Goal: Task Accomplishment & Management: Use online tool/utility

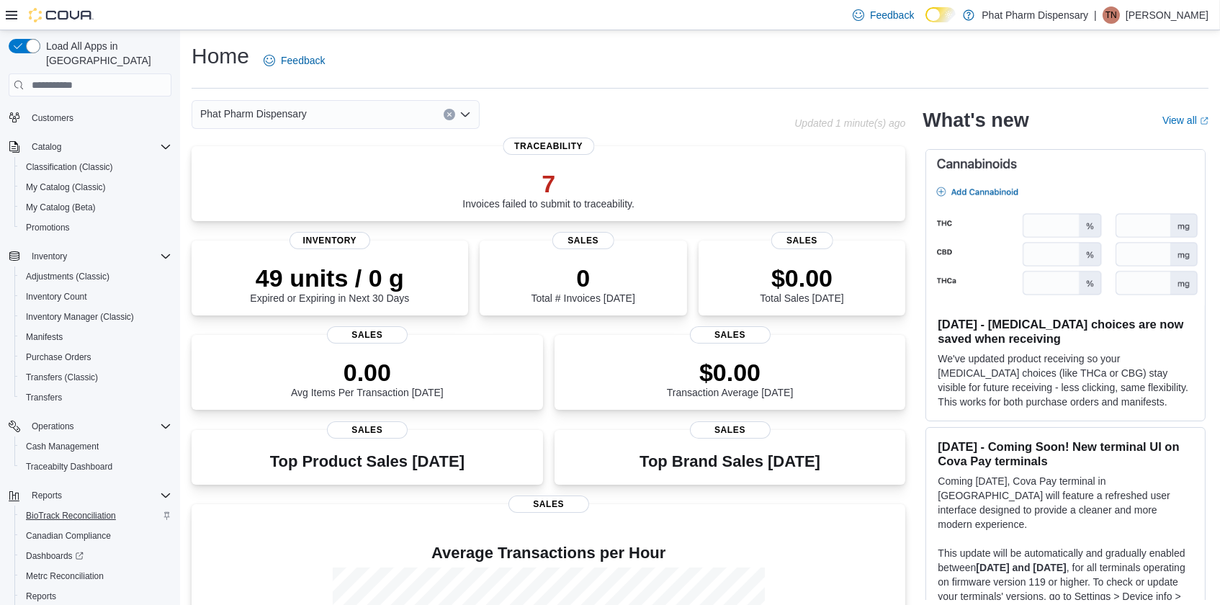
scroll to position [118, 0]
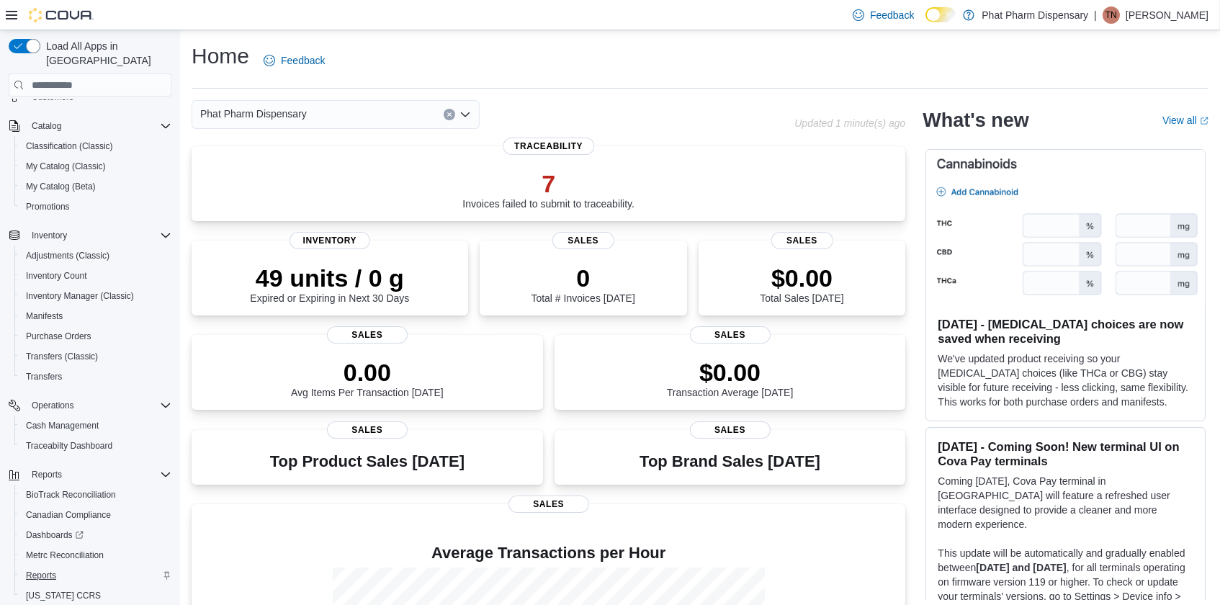
click at [45, 569] on span "Reports" at bounding box center [41, 575] width 30 height 12
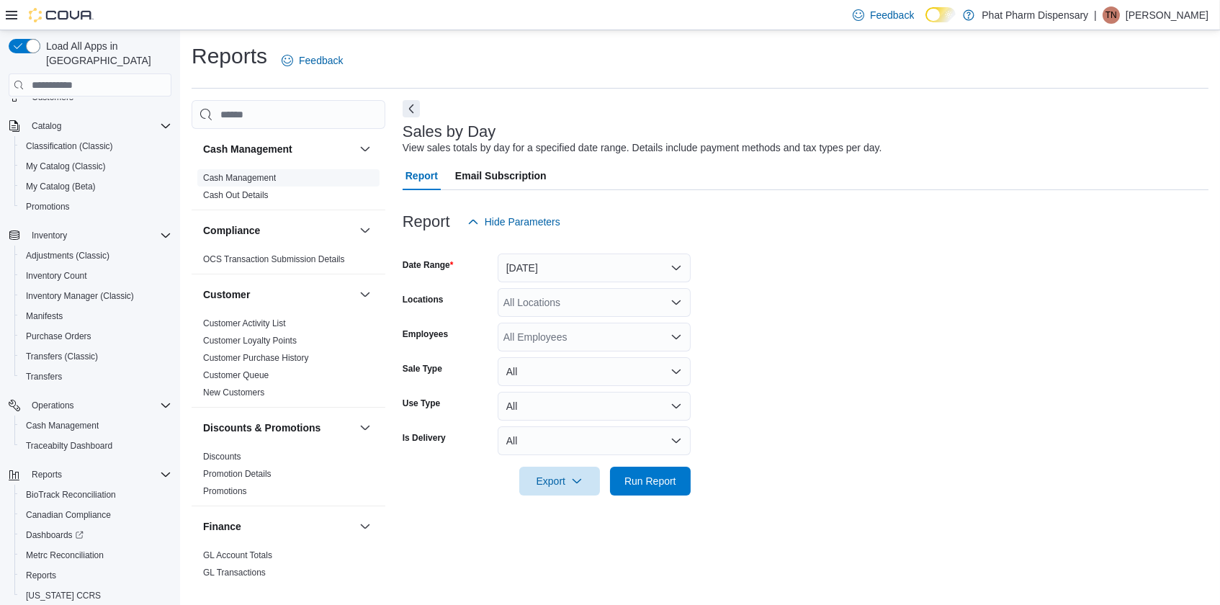
click at [247, 179] on link "Cash Management" at bounding box center [239, 178] width 73 height 10
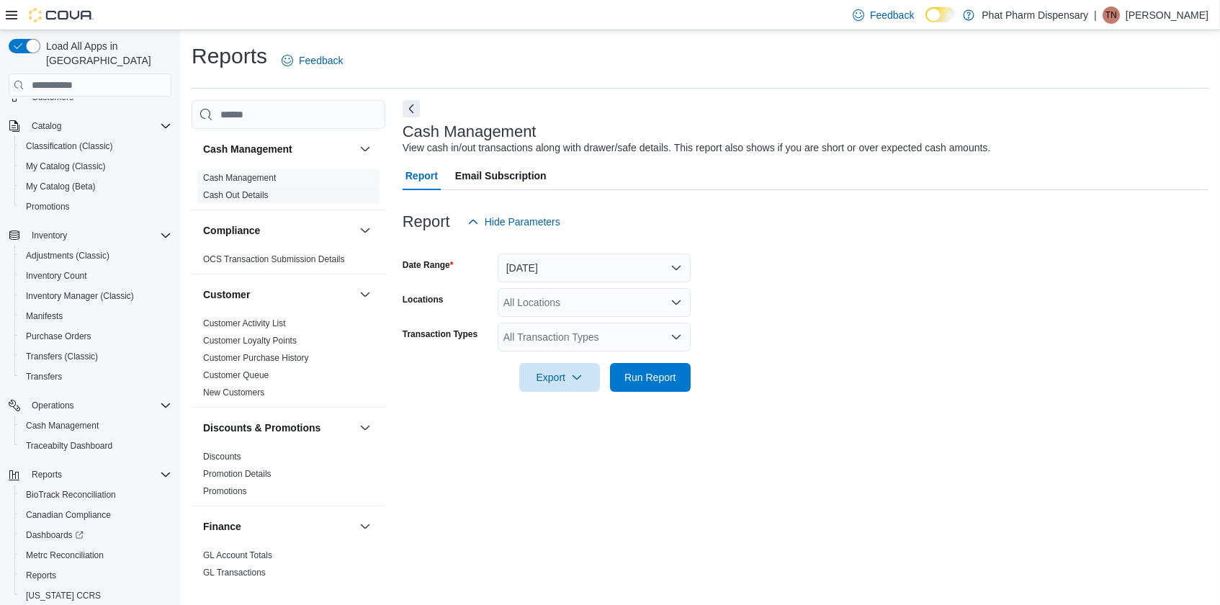
click at [257, 194] on link "Cash Out Details" at bounding box center [236, 195] width 66 height 10
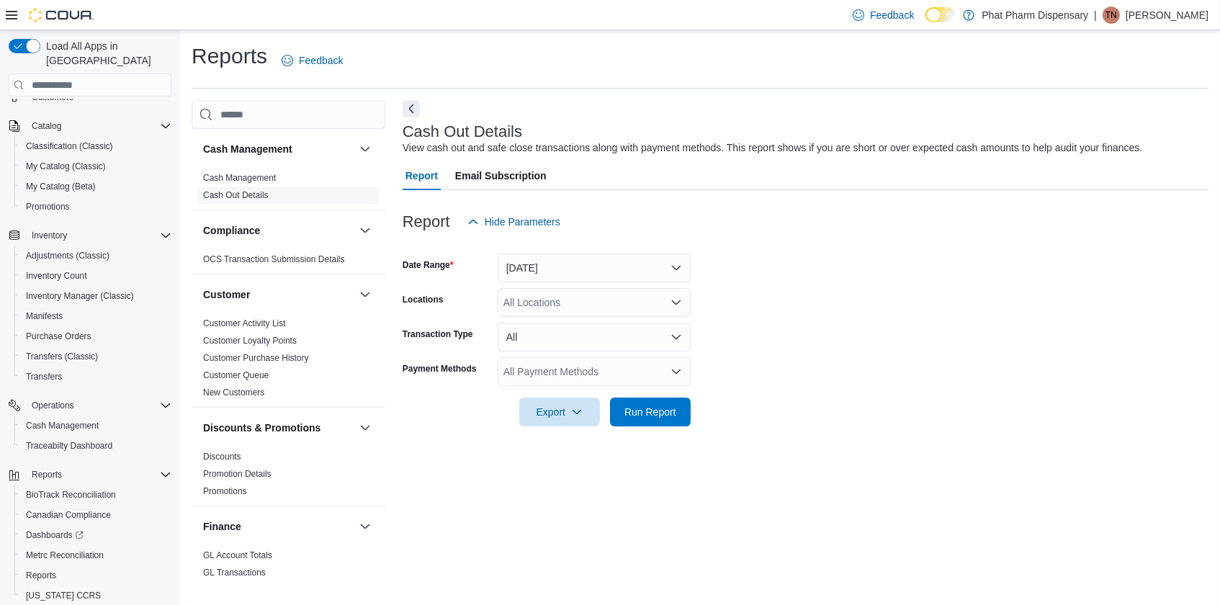
click at [562, 264] on button "Today" at bounding box center [594, 267] width 193 height 29
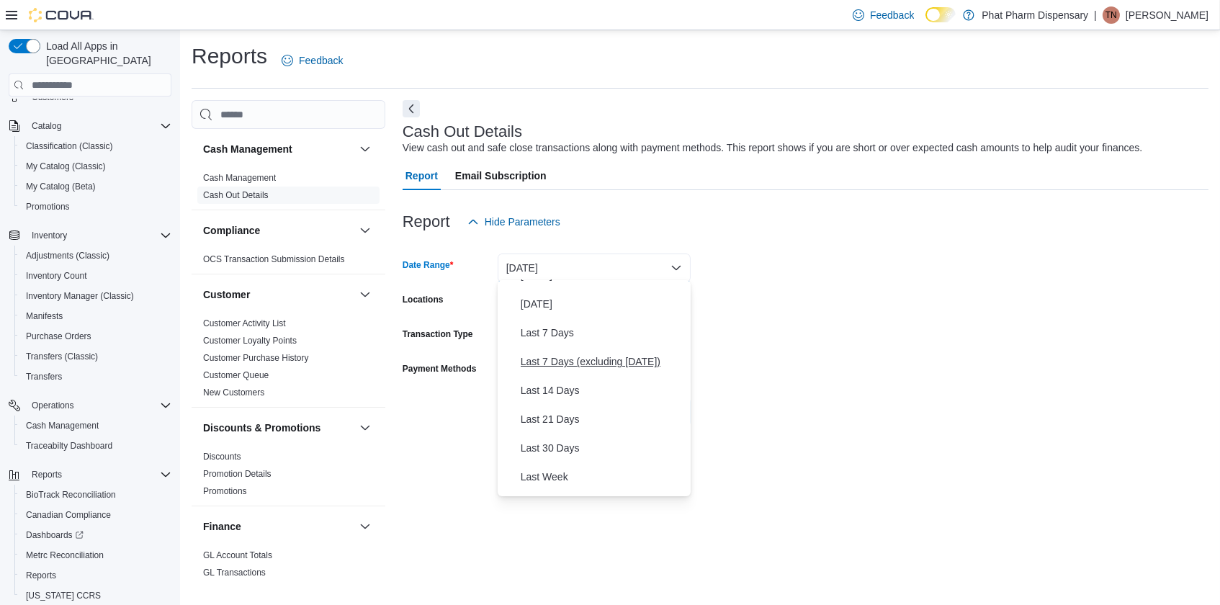
scroll to position [68, 0]
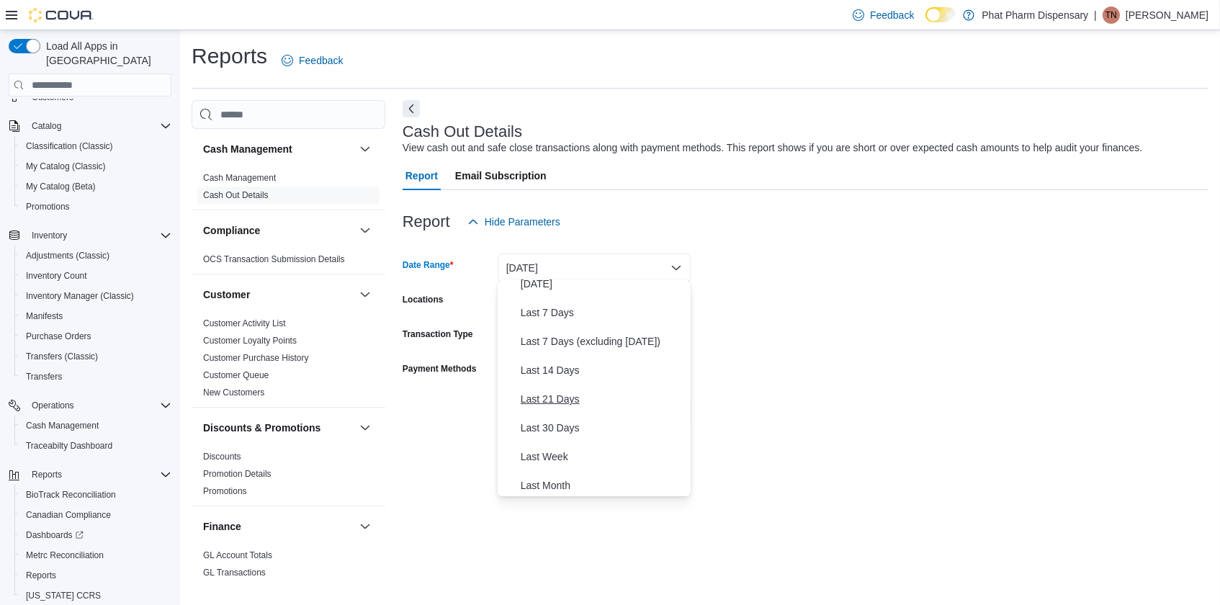
click at [546, 405] on button "Last 21 Days" at bounding box center [594, 398] width 193 height 29
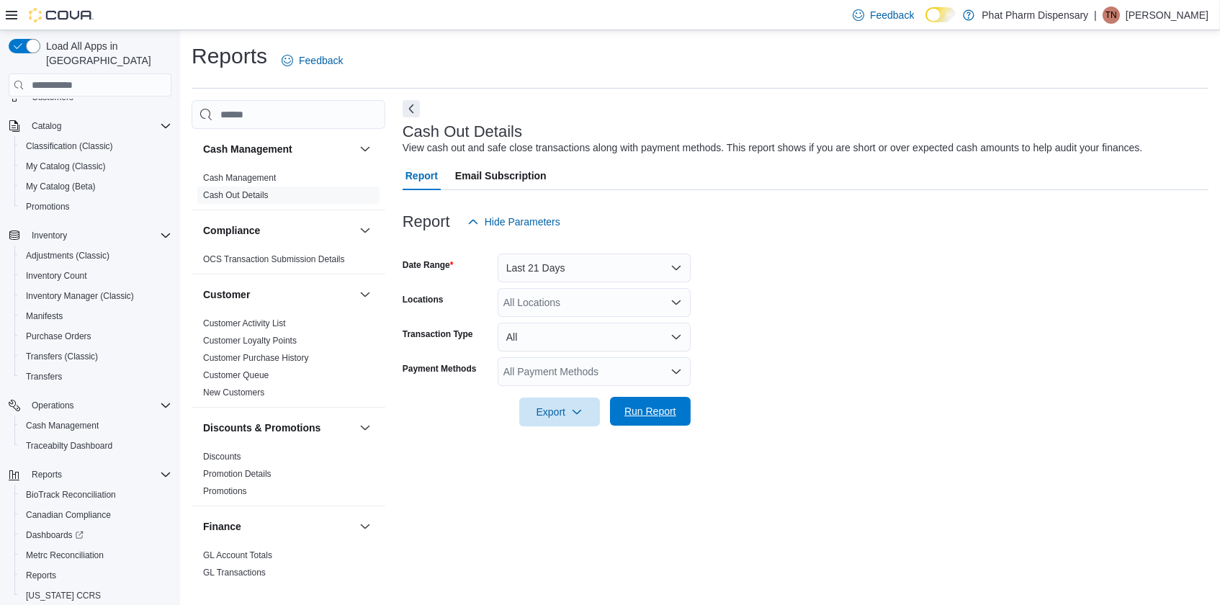
click at [661, 414] on span "Run Report" at bounding box center [650, 411] width 52 height 14
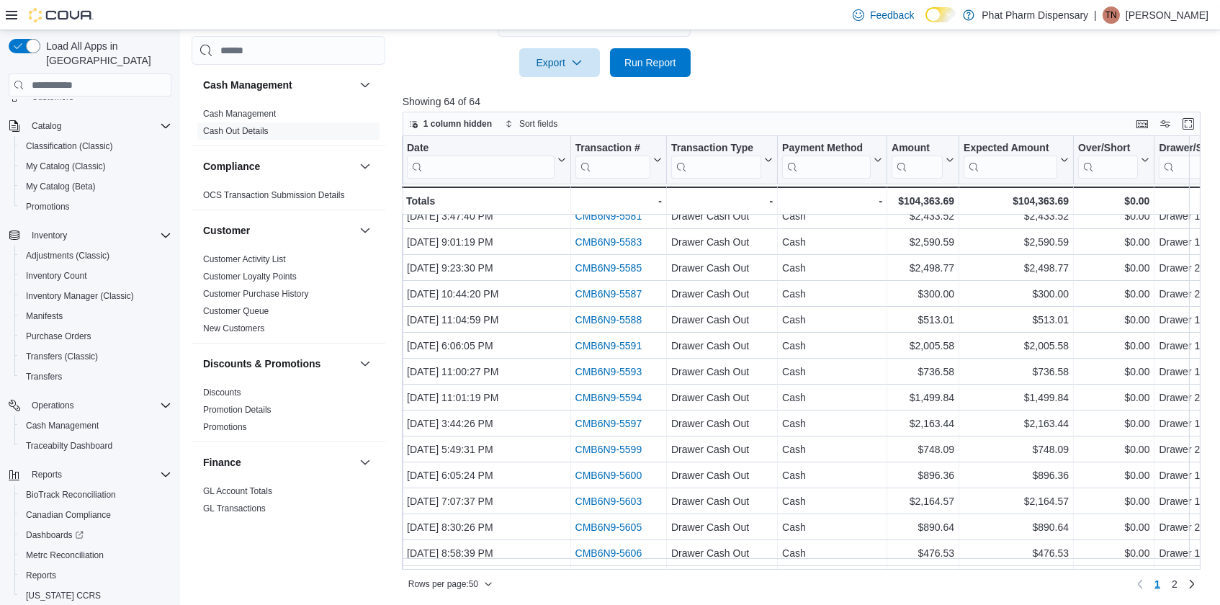
scroll to position [348, 0]
click at [489, 580] on icon "button" at bounding box center [488, 584] width 9 height 9
click at [469, 559] on button "100 rows" at bounding box center [459, 553] width 81 height 29
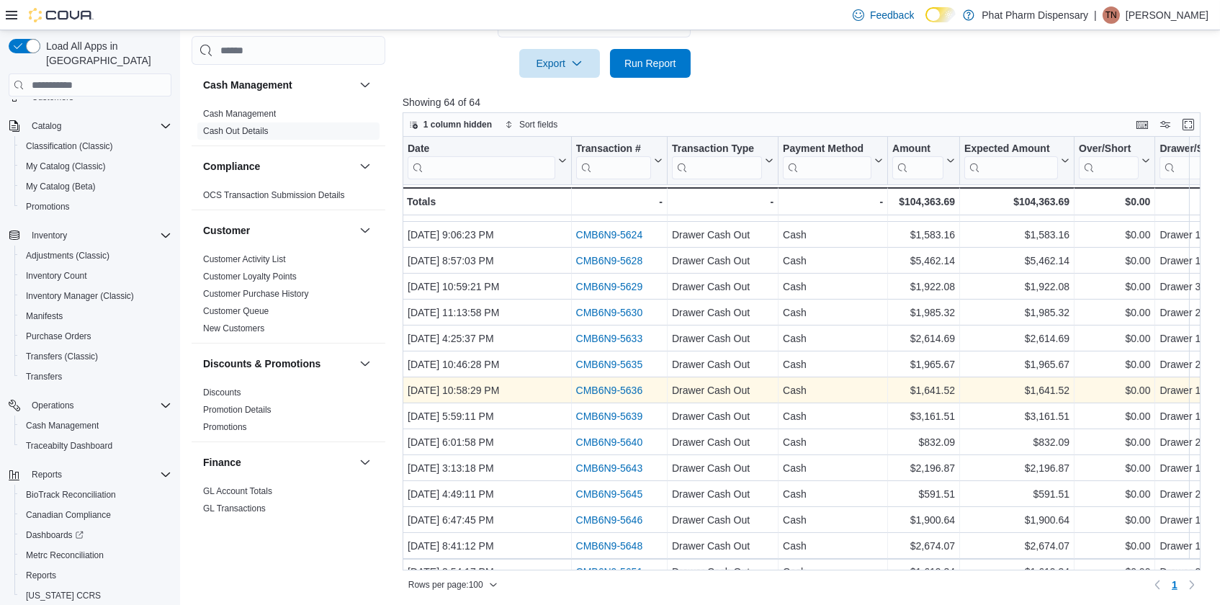
scroll to position [565, 0]
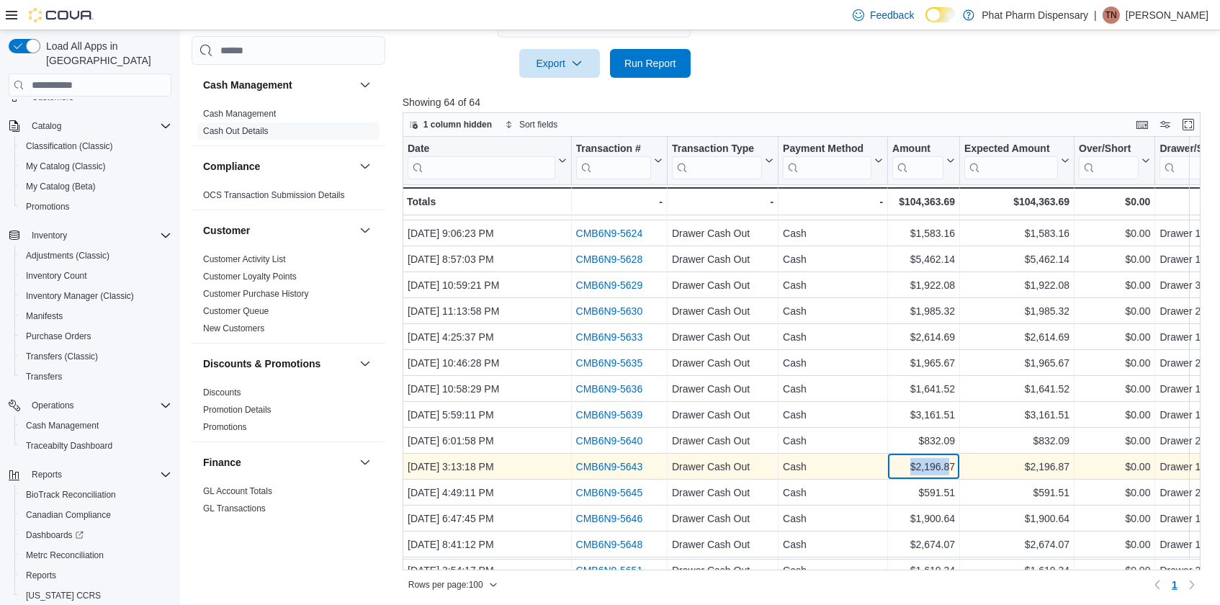
drag, startPoint x: 949, startPoint y: 466, endPoint x: 898, endPoint y: 466, distance: 51.1
click at [898, 466] on div "$2,196.87" at bounding box center [923, 466] width 63 height 17
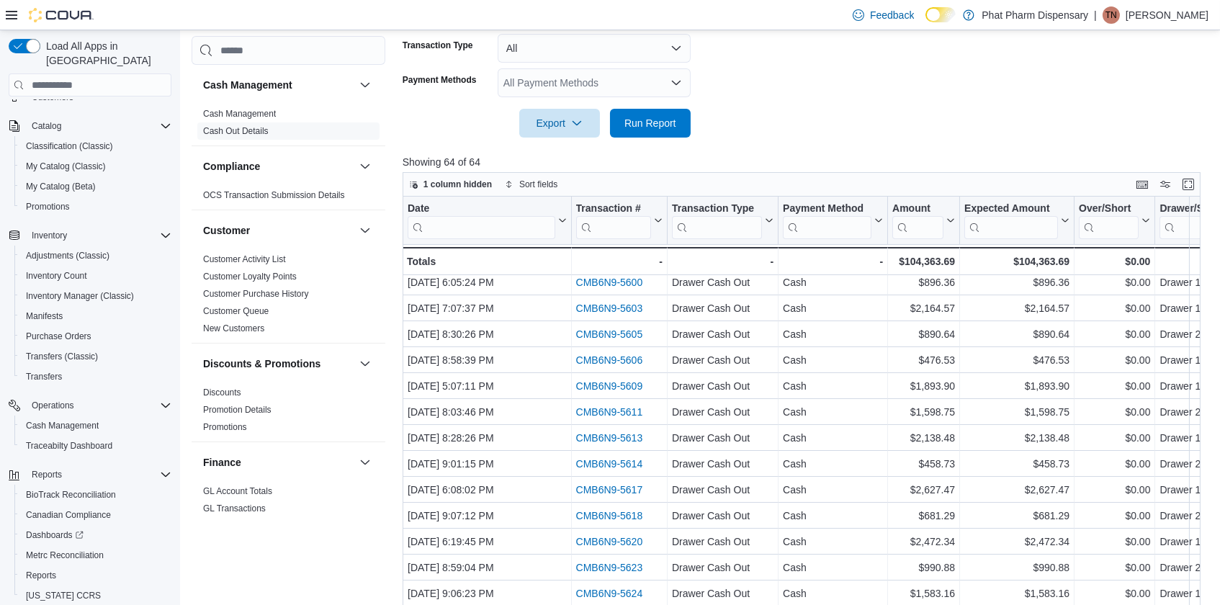
scroll to position [272, 0]
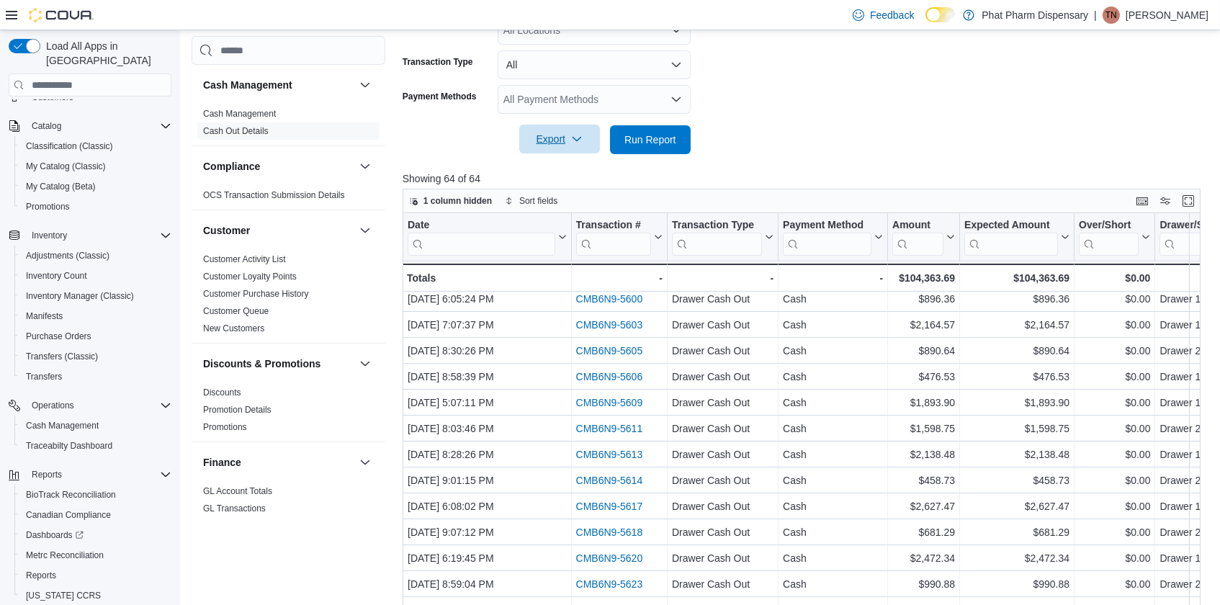
click at [561, 135] on span "Export" at bounding box center [559, 139] width 63 height 29
click at [575, 166] on span "Export to Excel" at bounding box center [560, 166] width 65 height 12
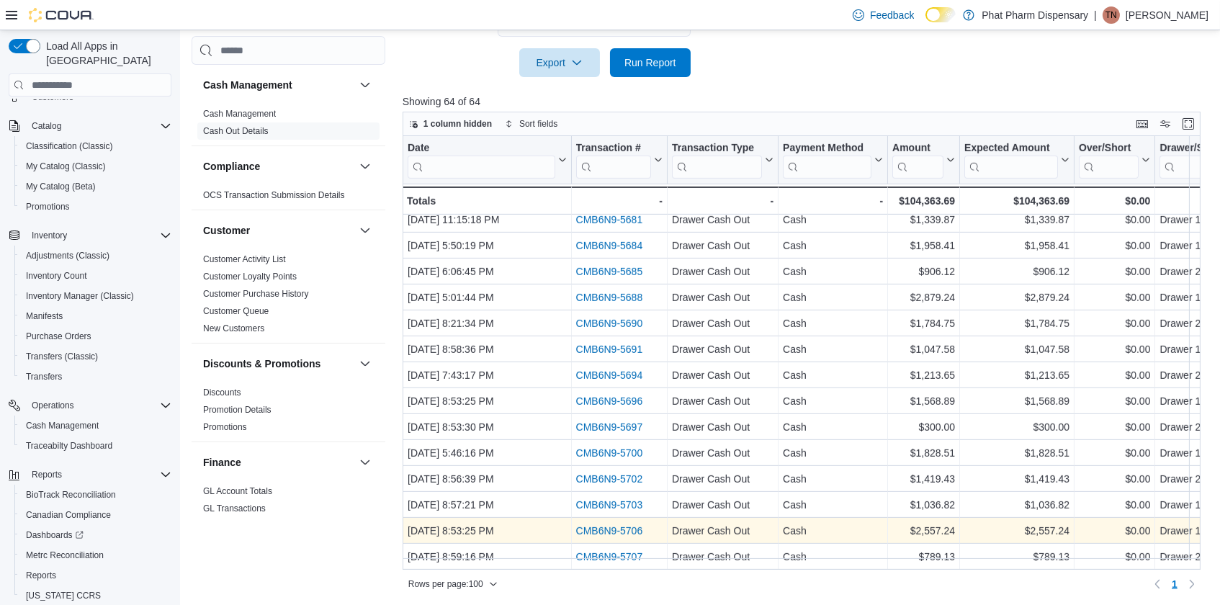
scroll to position [348, 0]
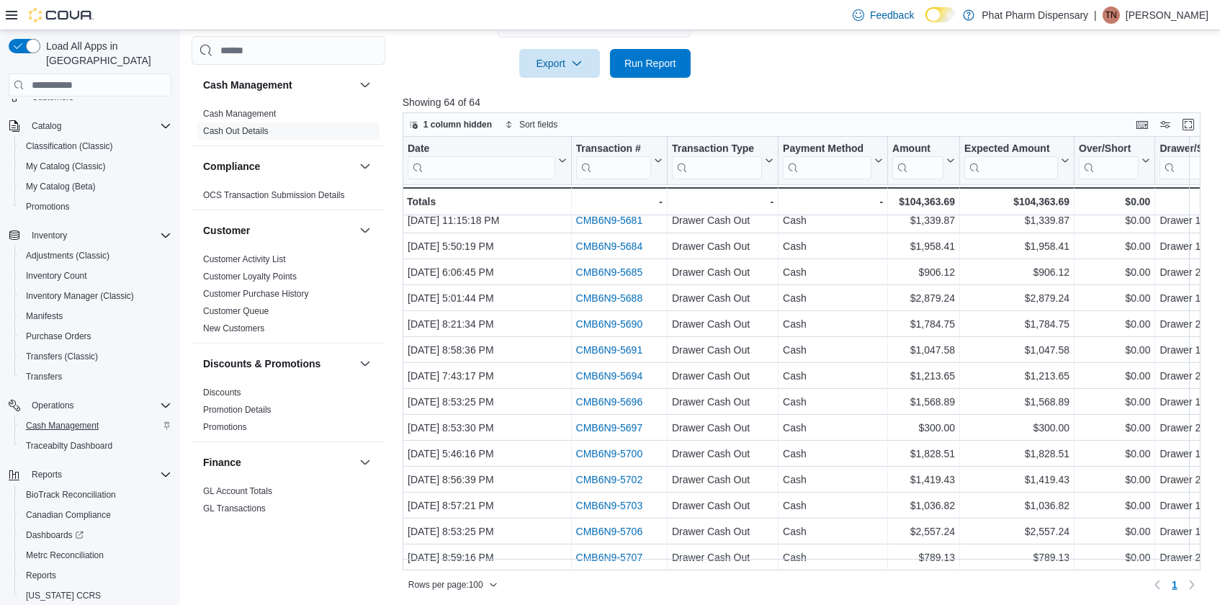
click at [78, 417] on span "Cash Management" at bounding box center [62, 425] width 73 height 17
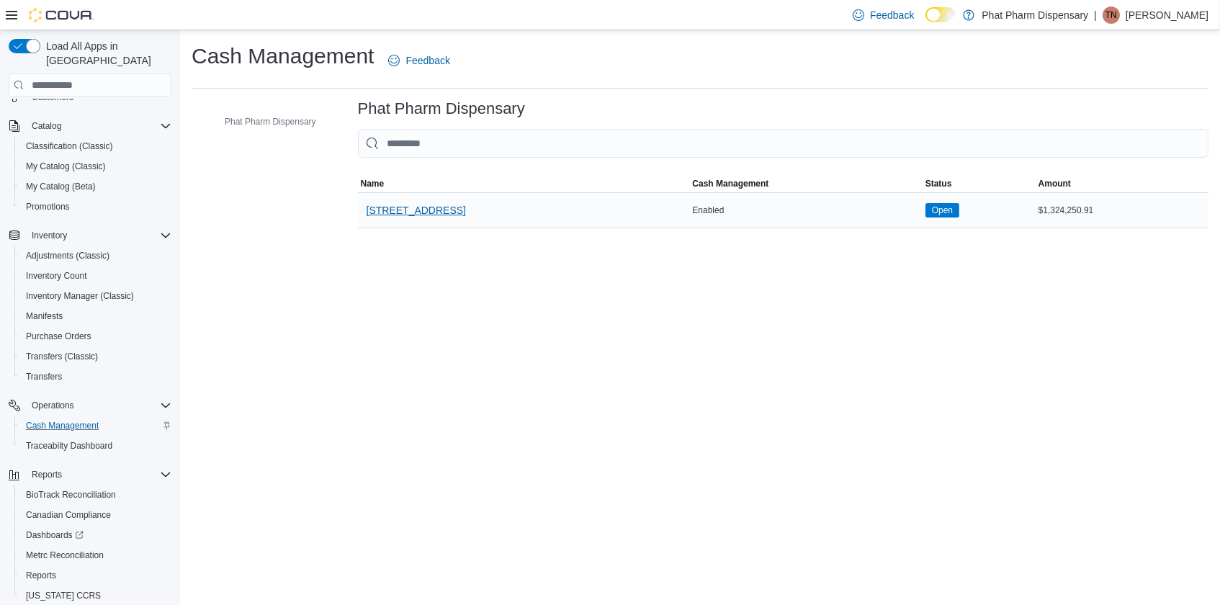
click at [412, 196] on span "2131 W. Main Street Suite 104" at bounding box center [415, 210] width 99 height 29
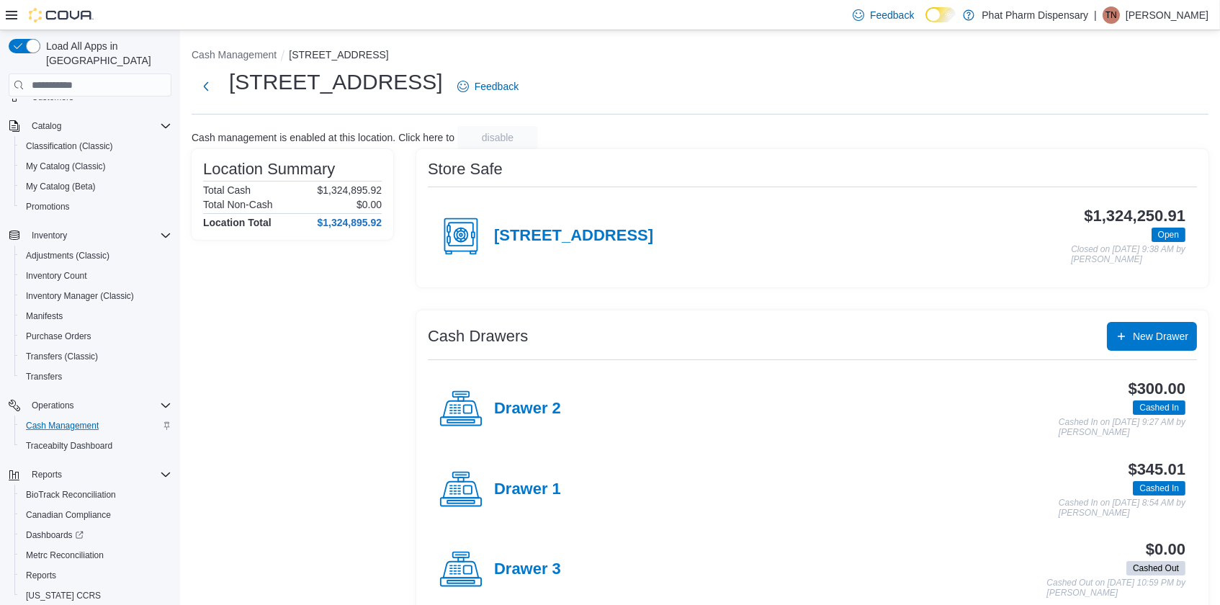
click at [580, 215] on div "2131 W. Main Street Suite 104" at bounding box center [546, 236] width 214 height 43
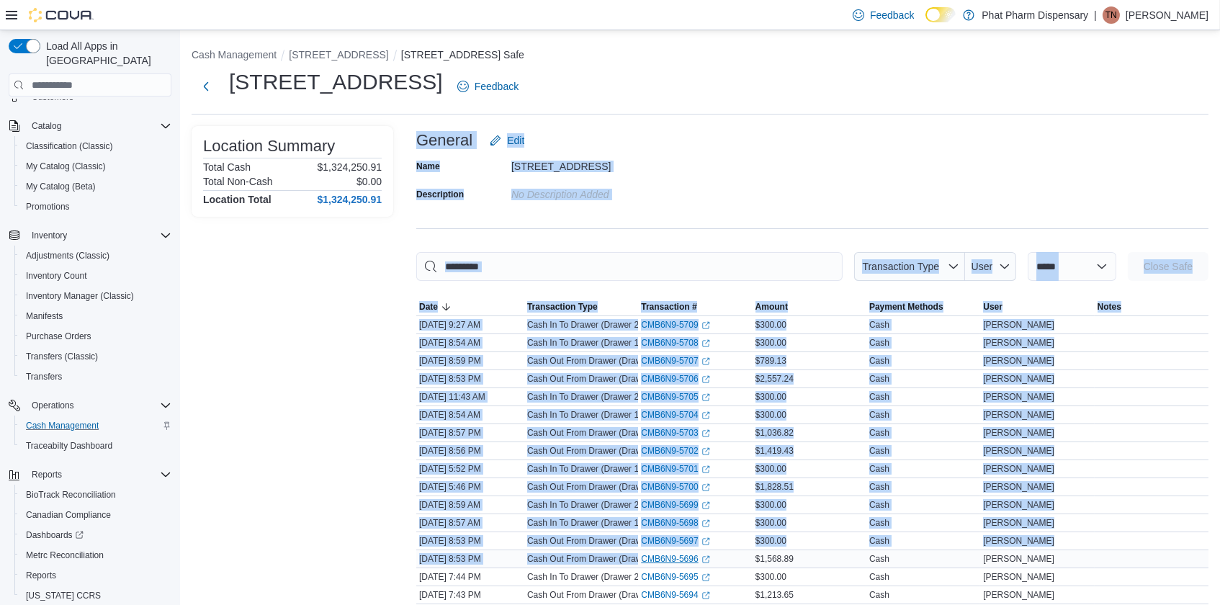
drag, startPoint x: 408, startPoint y: 215, endPoint x: 667, endPoint y: 545, distance: 419.4
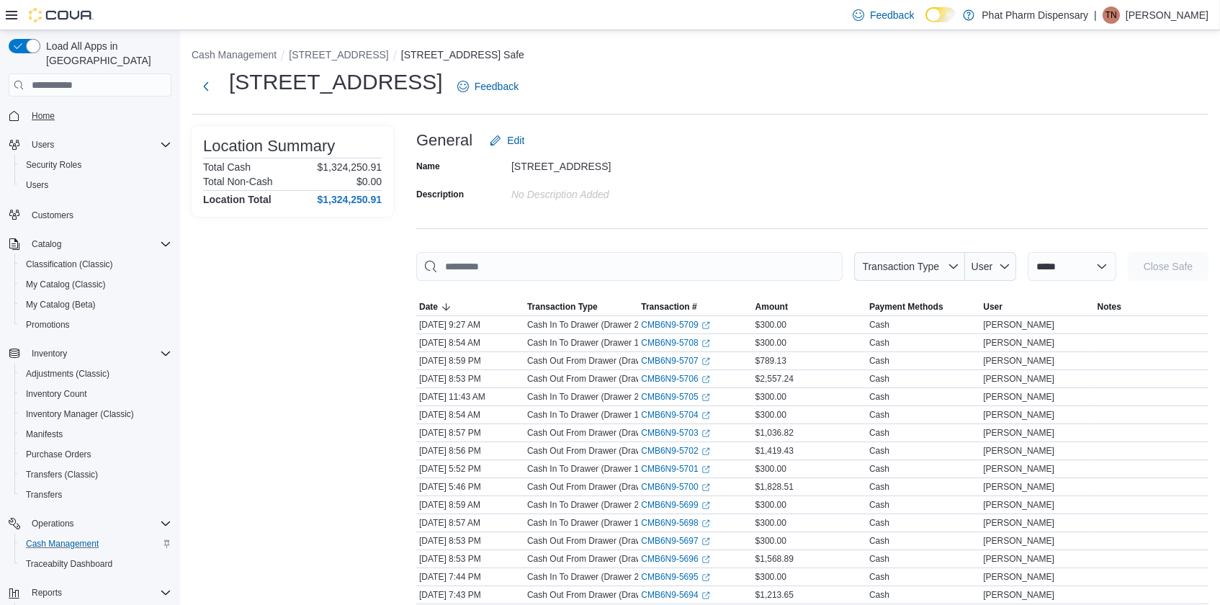
click at [34, 110] on span "Home" at bounding box center [43, 116] width 23 height 12
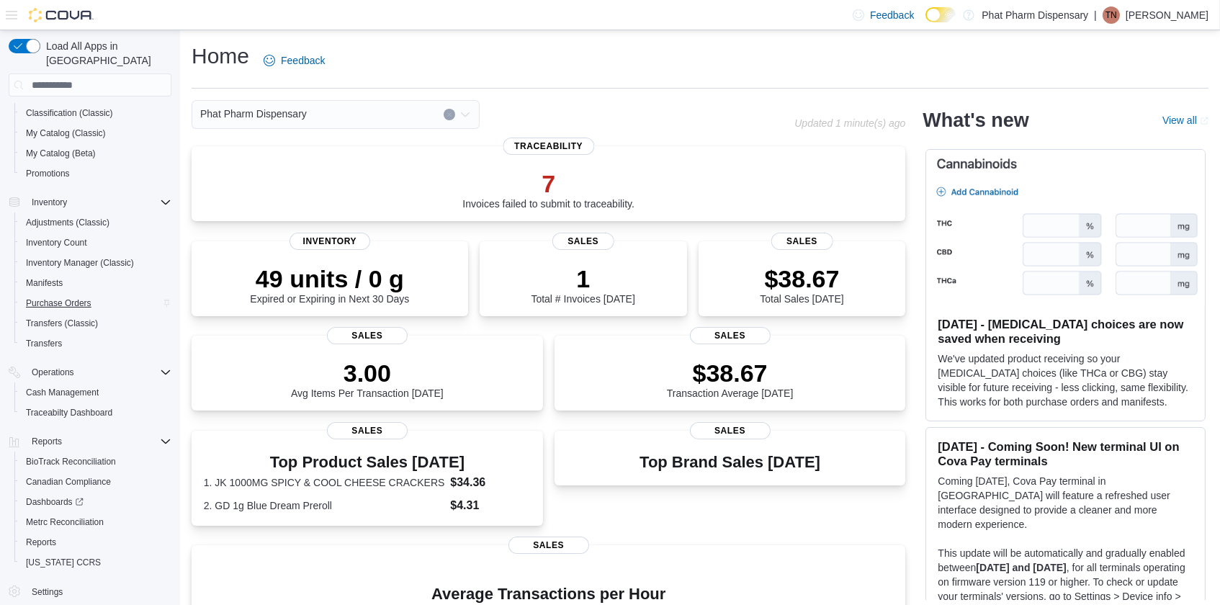
scroll to position [150, 0]
click at [299, 251] on div "49 units / 0 g Expired or Expiring in Next 30 Days Inventory" at bounding box center [330, 277] width 276 height 75
